Goal: Information Seeking & Learning: Learn about a topic

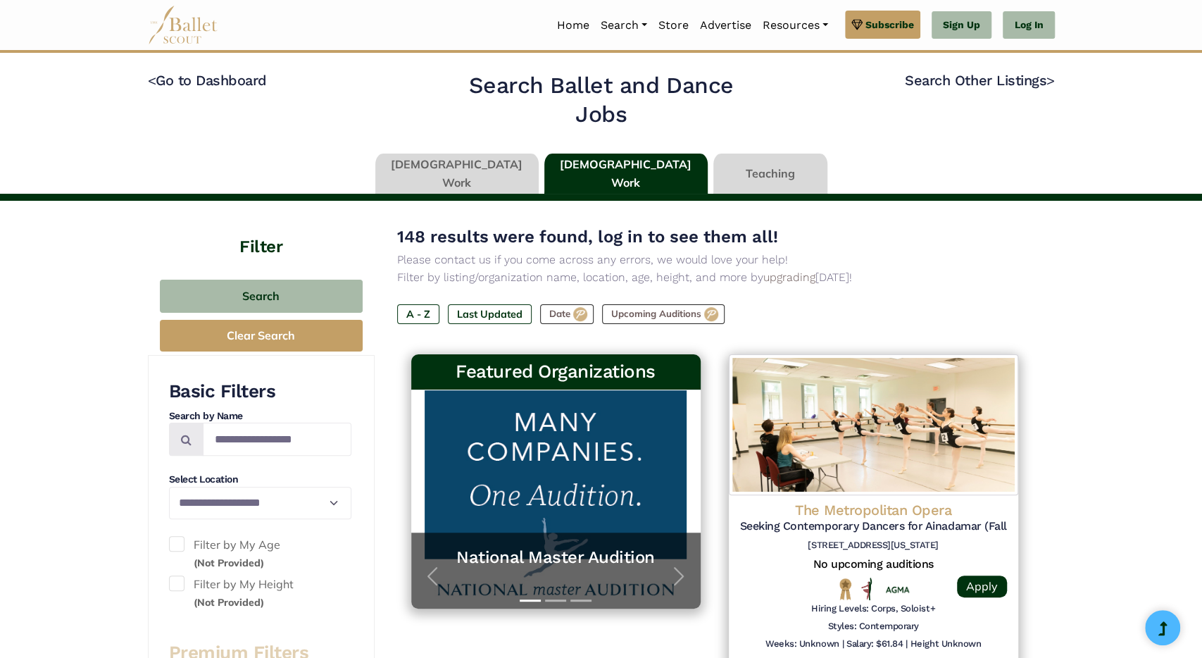
click at [474, 175] on link at bounding box center [456, 174] width 163 height 40
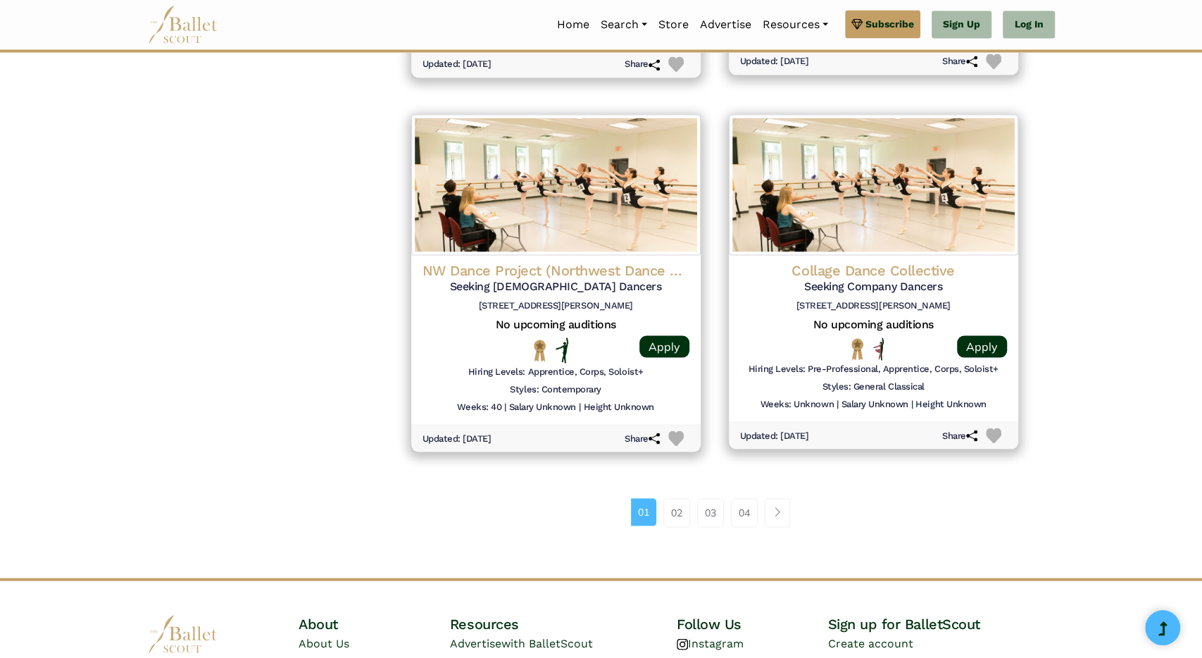
scroll to position [1768, 0]
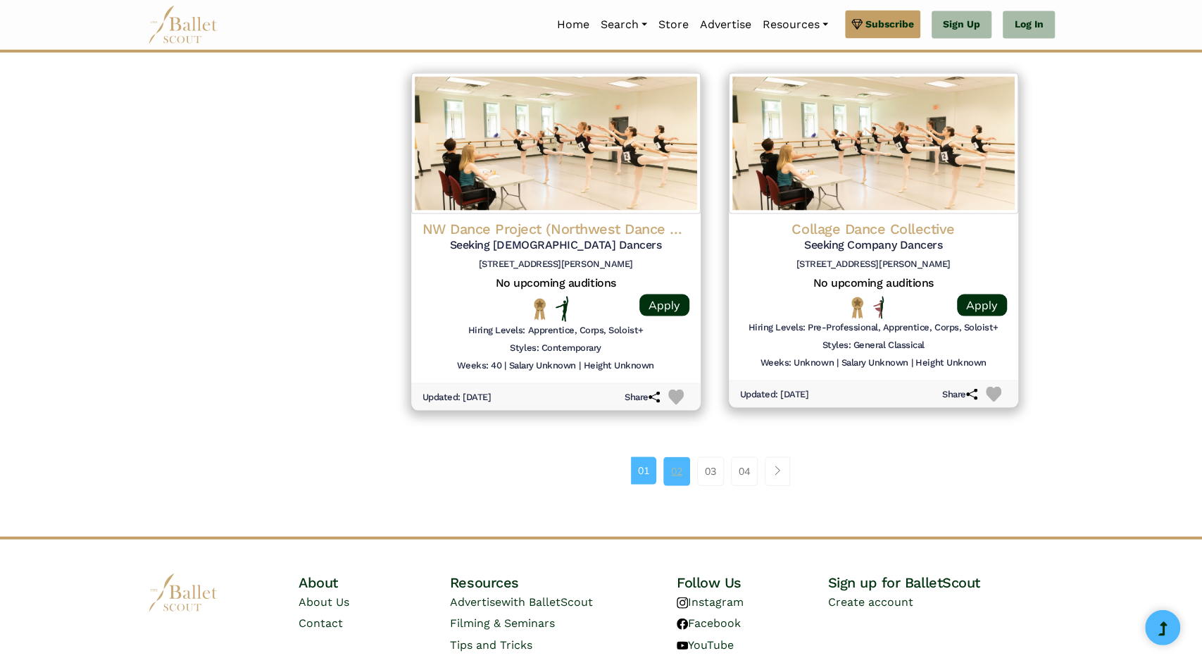
click at [683, 471] on link "02" at bounding box center [676, 471] width 27 height 28
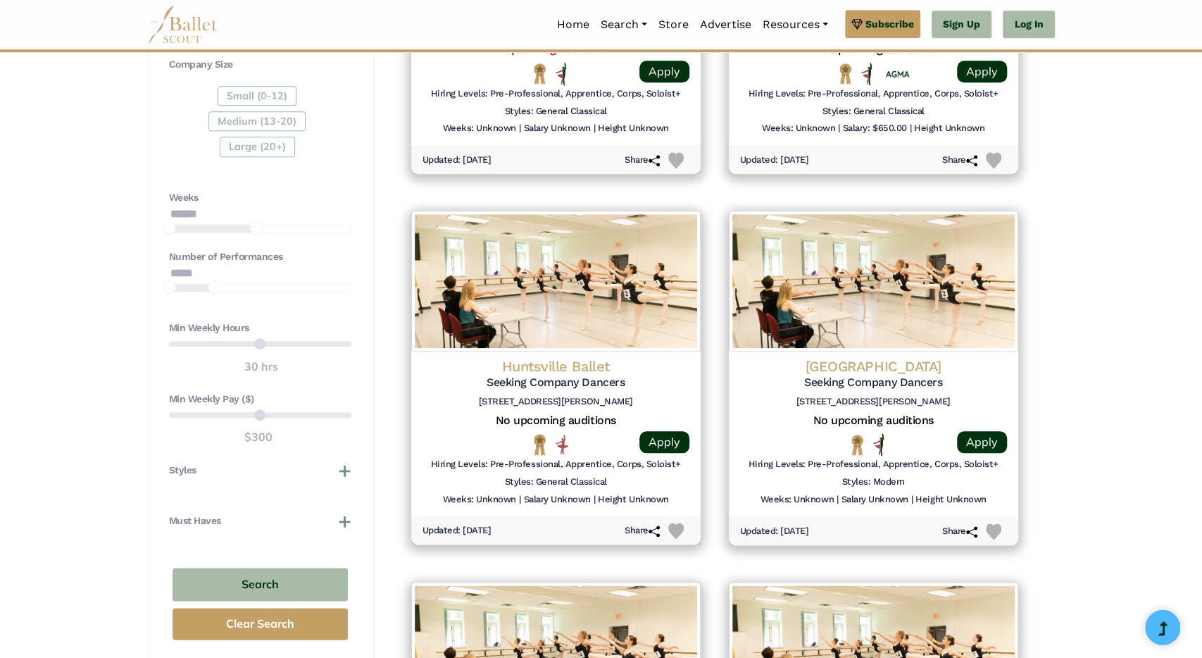
scroll to position [887, 0]
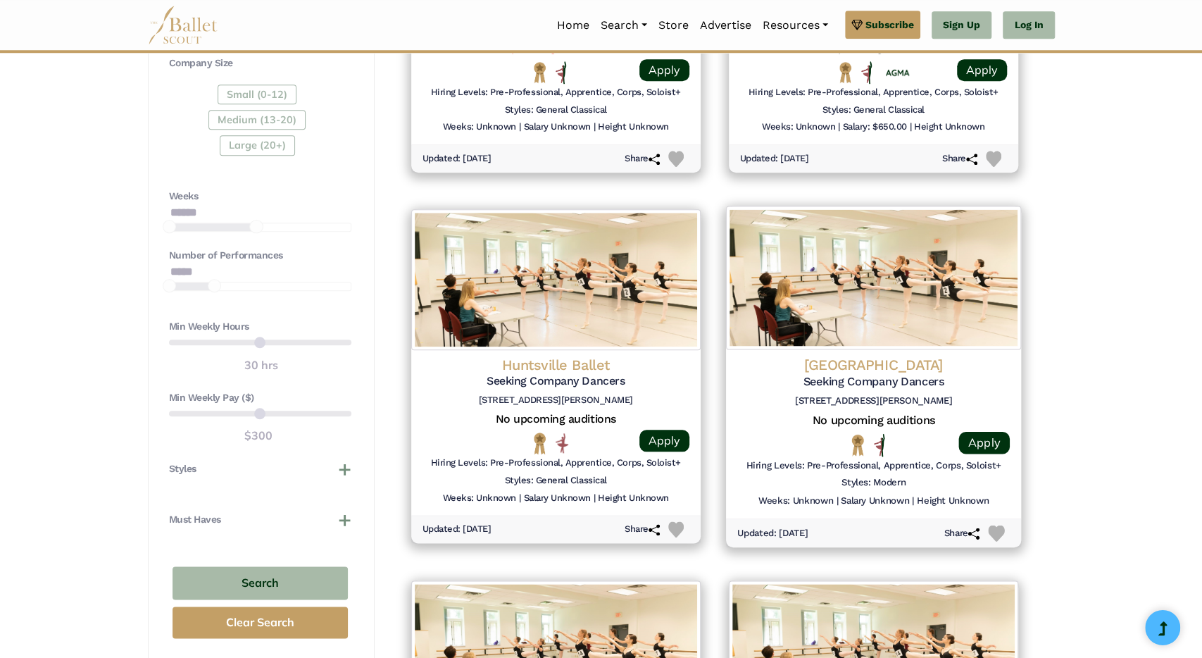
click at [853, 364] on h4 "[GEOGRAPHIC_DATA]" at bounding box center [873, 364] width 273 height 19
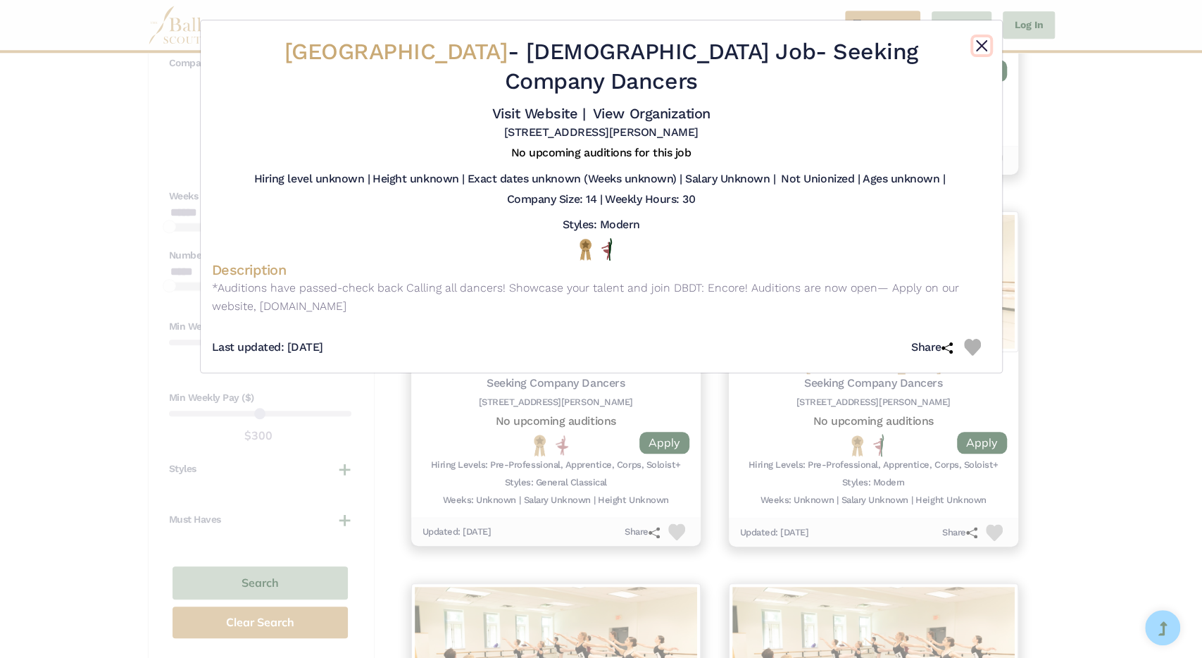
click at [983, 46] on button "Close" at bounding box center [981, 45] width 17 height 17
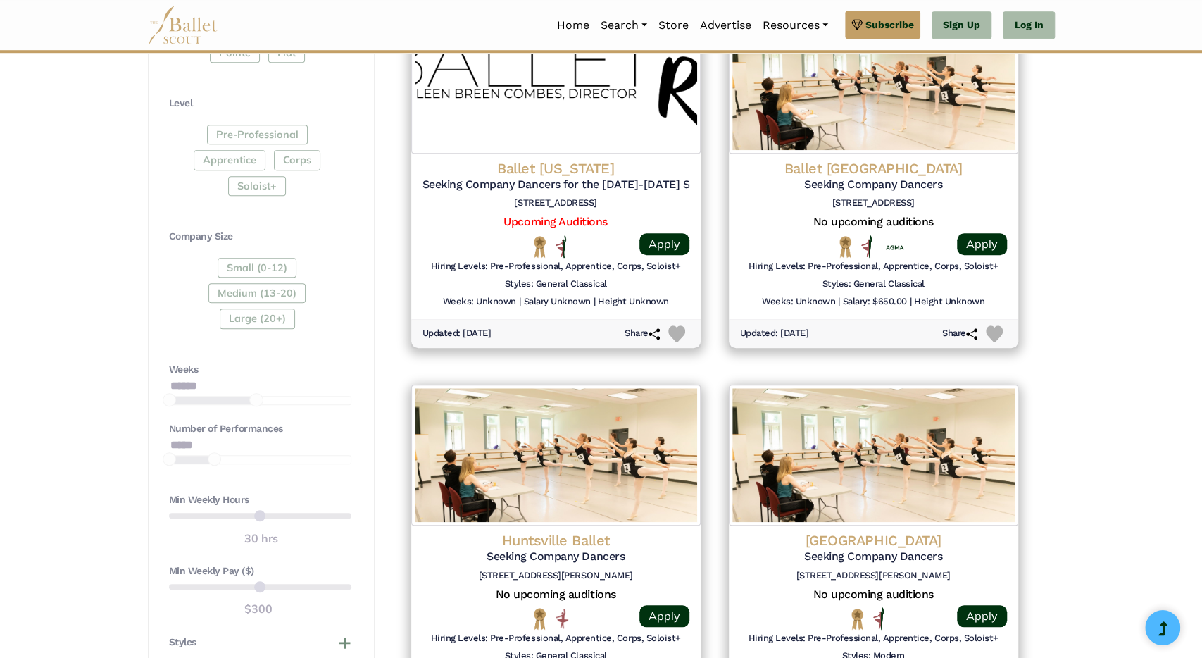
scroll to position [0, 0]
